Goal: Transaction & Acquisition: Purchase product/service

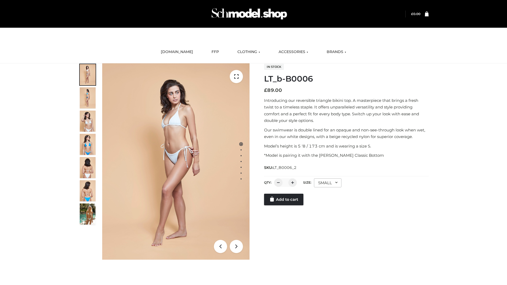
click at [284, 199] on link "Add to cart" at bounding box center [283, 200] width 39 height 12
